Goal: Check status: Check status

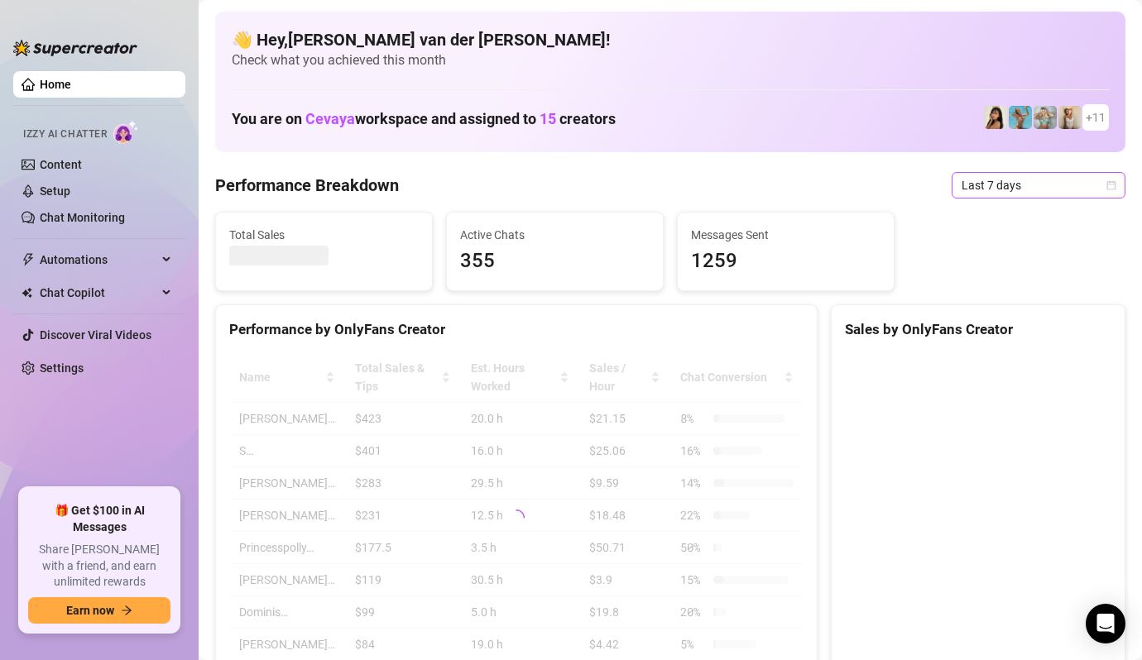
click at [1116, 184] on icon "calendar" at bounding box center [1112, 185] width 10 height 10
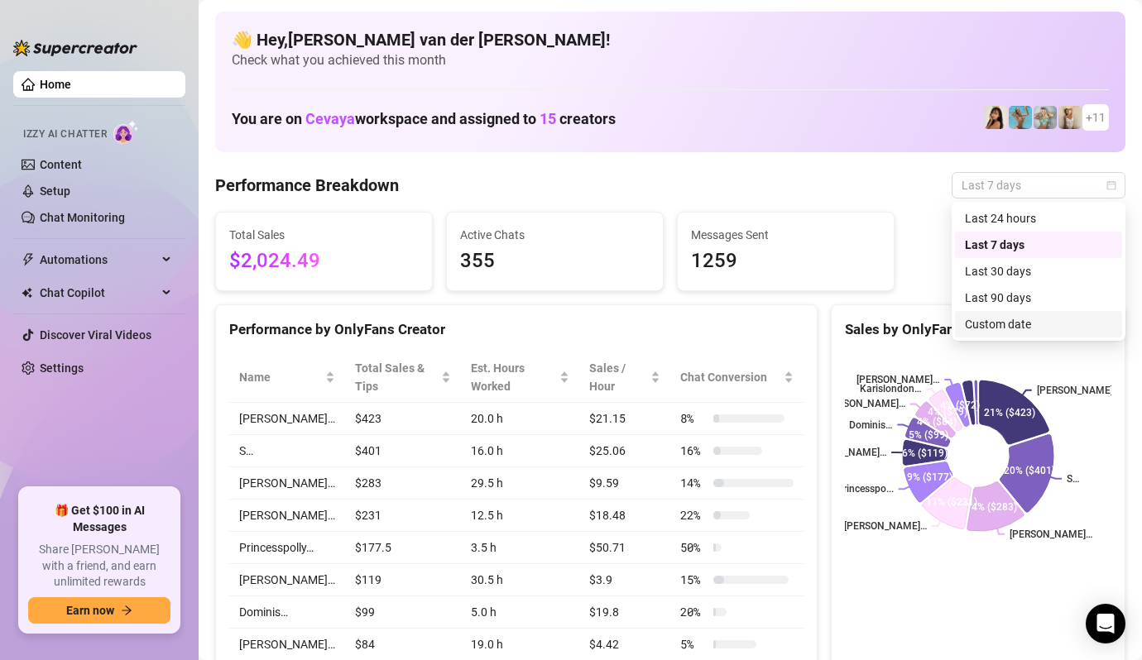
click at [1071, 325] on div "Custom date" at bounding box center [1038, 324] width 147 height 18
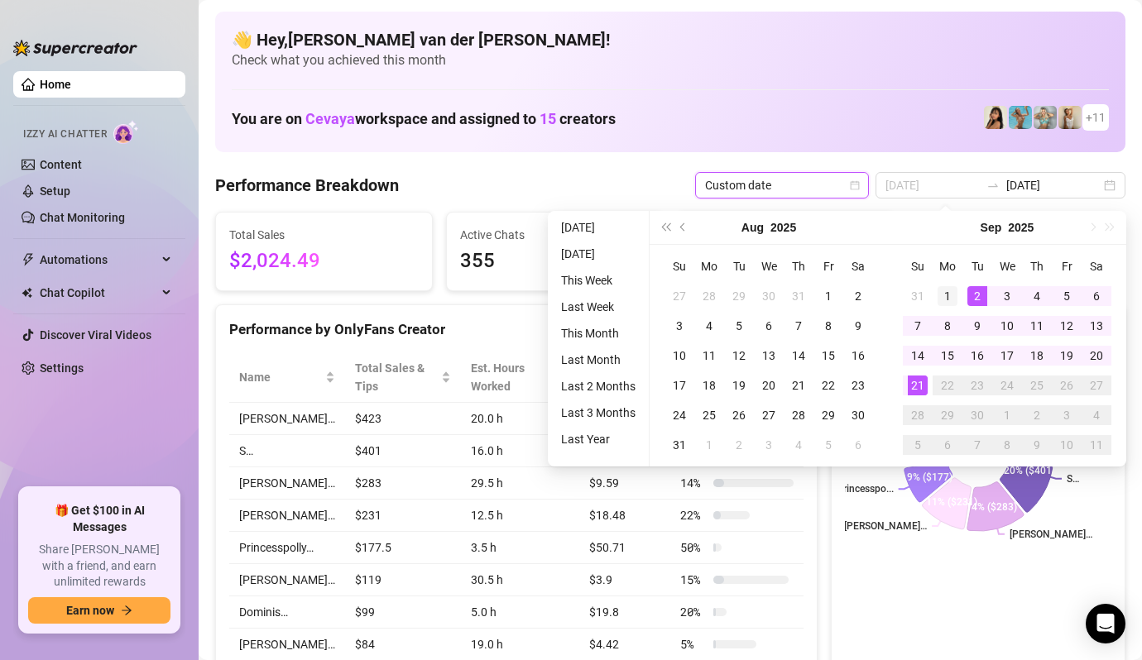
type input "[DATE]"
click at [953, 286] on div "1" at bounding box center [948, 296] width 20 height 20
type input "[DATE]"
click at [914, 387] on div "21" at bounding box center [918, 386] width 20 height 20
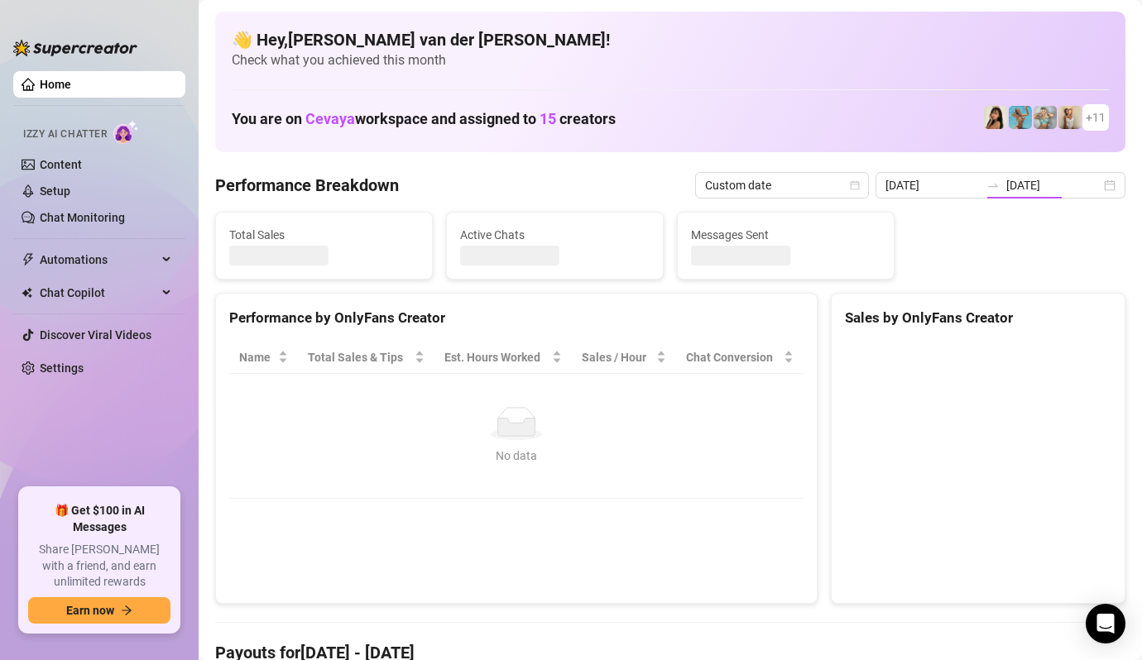
type input "[DATE]"
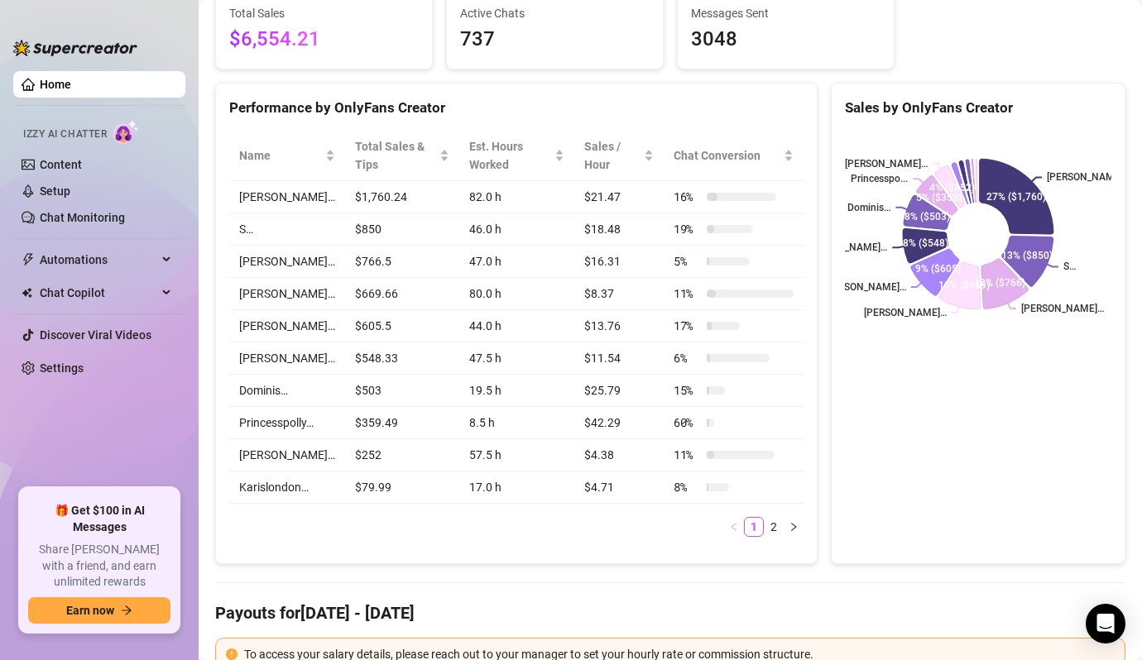
scroll to position [227, 0]
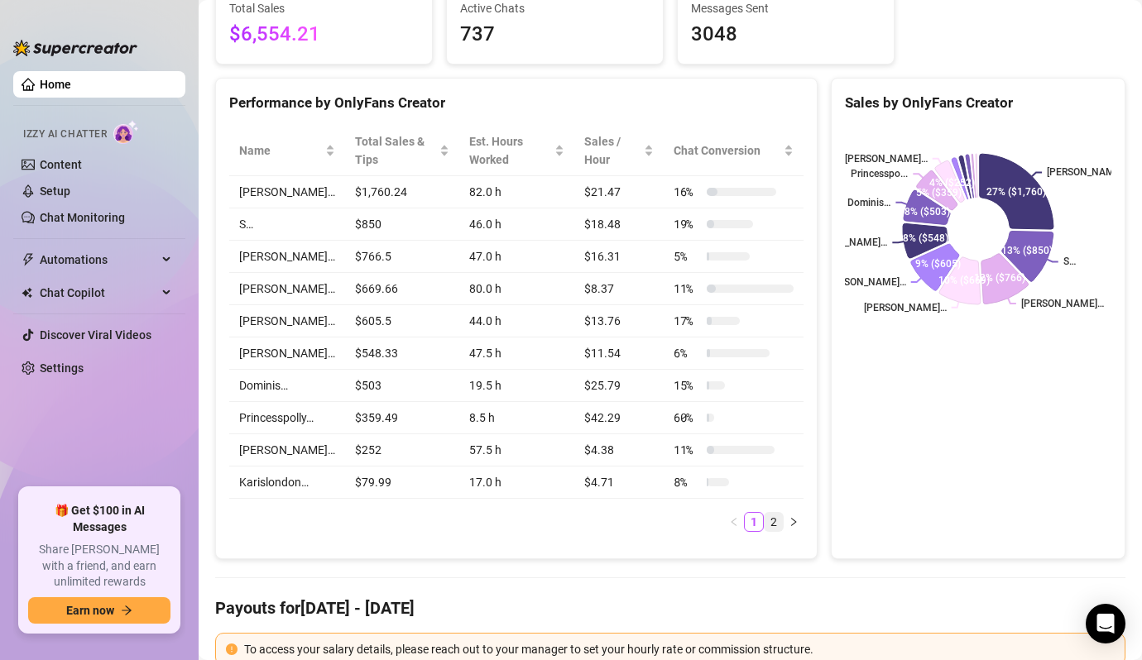
click at [775, 526] on link "2" at bounding box center [774, 522] width 18 height 18
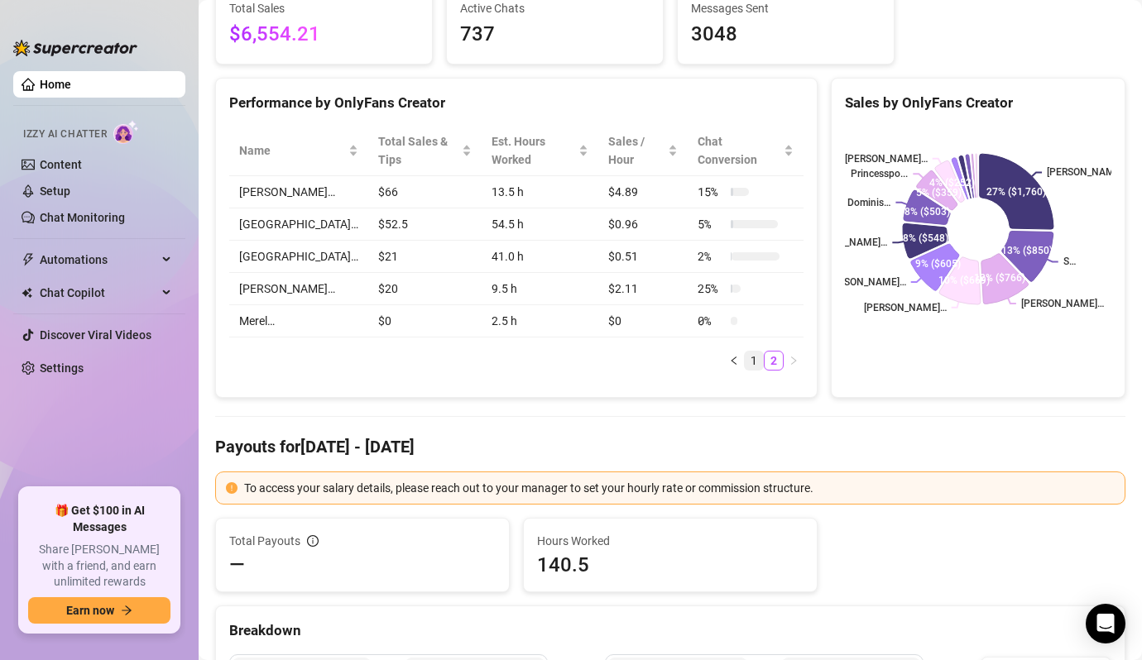
click at [752, 352] on link "1" at bounding box center [754, 361] width 18 height 18
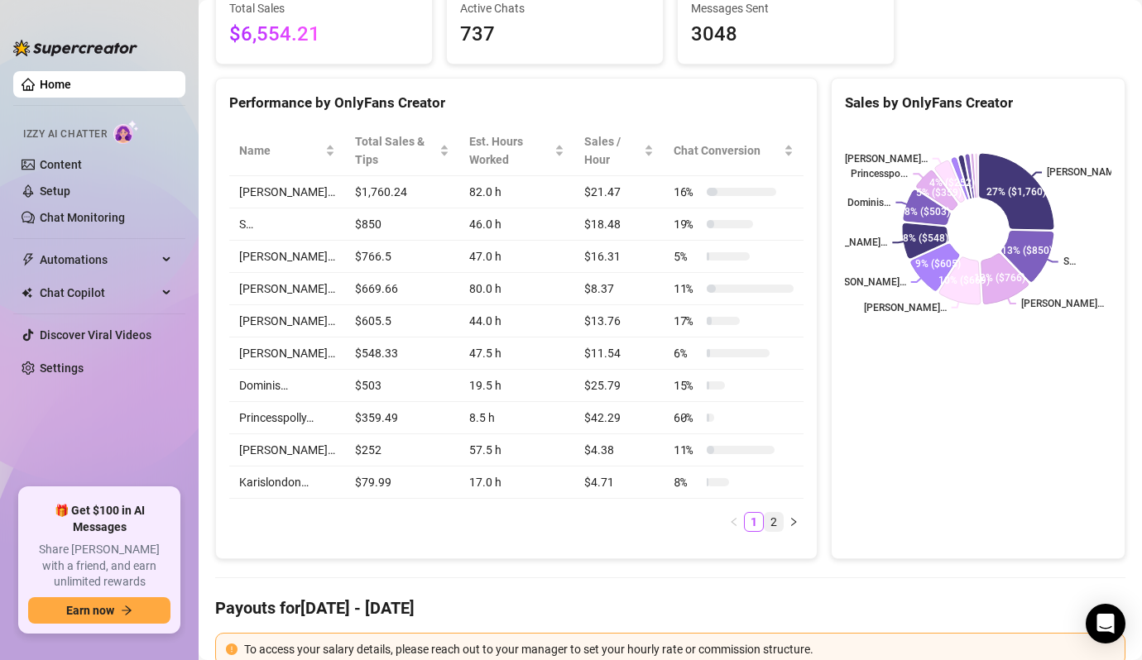
click at [771, 526] on link "2" at bounding box center [774, 522] width 18 height 18
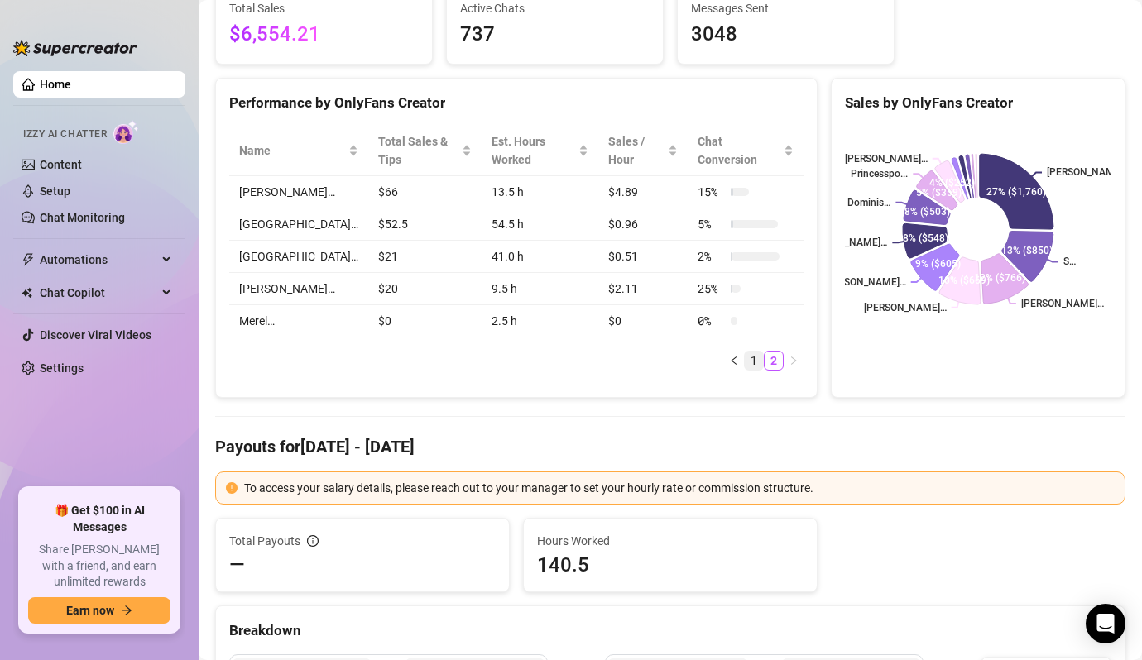
click at [752, 352] on link "1" at bounding box center [754, 361] width 18 height 18
